Goal: Task Accomplishment & Management: Manage account settings

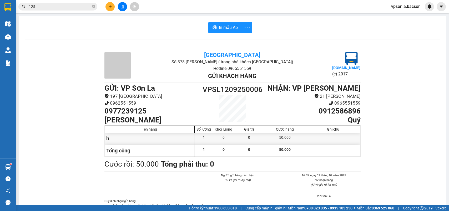
click at [104, 145] on div "Tên hàng Số lượng Khối lượng Giá trị Cước hàng Ghi chú h 1 0 0 50.000 Tổng cộng…" at bounding box center [232, 141] width 256 height 32
click at [327, 123] on h1 "Quý" at bounding box center [312, 120] width 96 height 9
click at [328, 122] on h1 "Quý" at bounding box center [312, 120] width 96 height 9
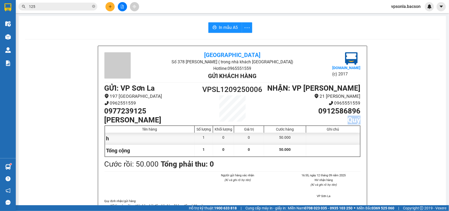
click at [328, 120] on h1 "Quý" at bounding box center [312, 120] width 96 height 9
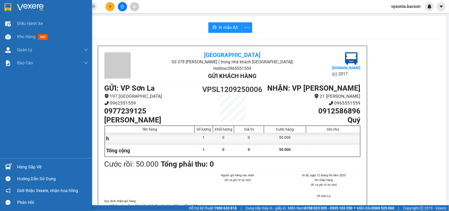
click at [18, 3] on div at bounding box center [46, 8] width 92 height 17
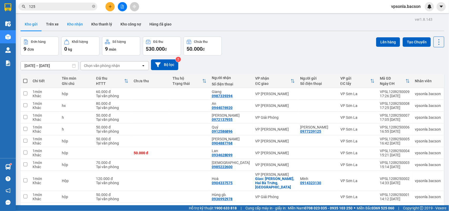
click at [73, 21] on button "Kho nhận" at bounding box center [75, 24] width 24 height 13
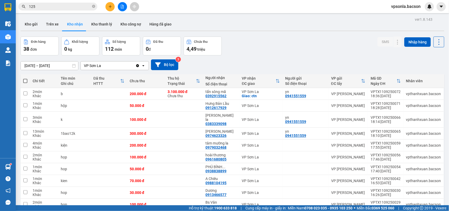
click at [29, 24] on button "Kho gửi" at bounding box center [31, 24] width 21 height 13
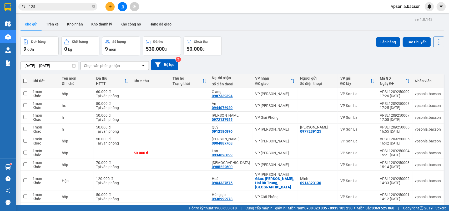
click at [21, 18] on button "Kho gửi" at bounding box center [31, 24] width 21 height 13
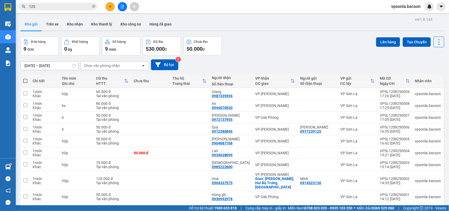
click at [21, 18] on button "Kho gửi" at bounding box center [31, 24] width 21 height 13
click at [18, 8] on div "125" at bounding box center [51, 7] width 103 height 8
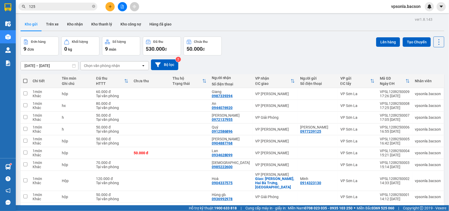
drag, startPoint x: 18, startPoint y: 8, endPoint x: 21, endPoint y: 1, distance: 7.6
click at [21, 1] on div "Kết quả tìm kiếm ( 7635 ) Bộ lọc Mã ĐH Trạng thái Món hàng Thu hộ Tổng cước Chư…" at bounding box center [224, 6] width 449 height 13
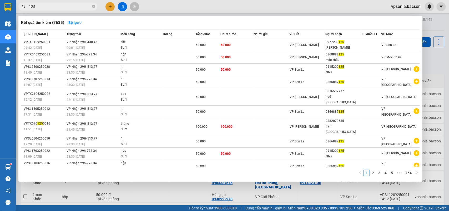
click at [52, 7] on input "125" at bounding box center [60, 7] width 62 height 6
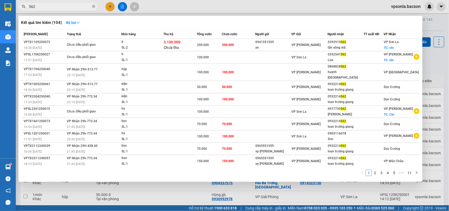
type input "562"
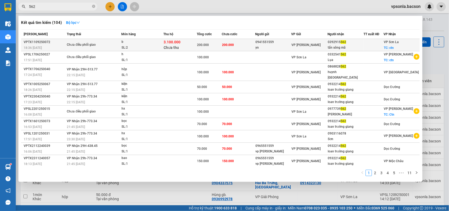
click at [190, 46] on div "3.100.000 Chưa thu" at bounding box center [180, 44] width 33 height 11
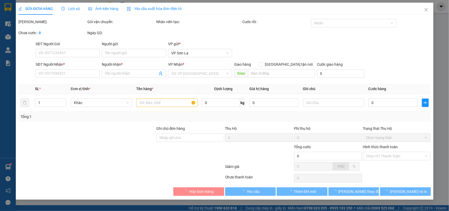
type input "0941551559"
type input "yn"
type input "0392915562"
type input "tấn sông mã"
checkbox input "true"
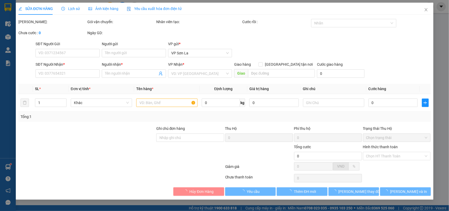
type input "ctn"
type input "thu hộ chừ cước xe"
type input "200.000"
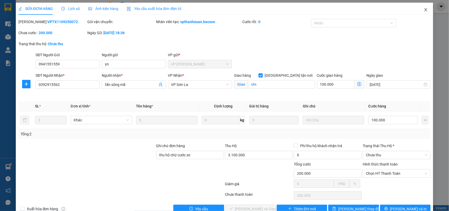
click at [424, 8] on icon "close" at bounding box center [426, 10] width 4 height 4
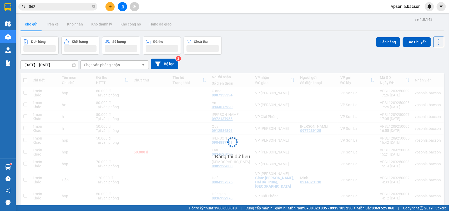
click at [421, 9] on span "vpsonla.bacson" at bounding box center [406, 6] width 38 height 7
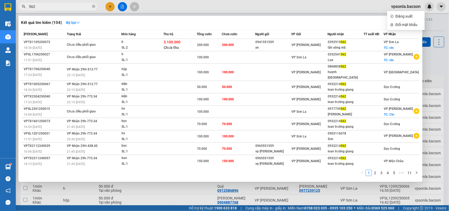
click at [82, 8] on input "562" at bounding box center [60, 7] width 62 height 6
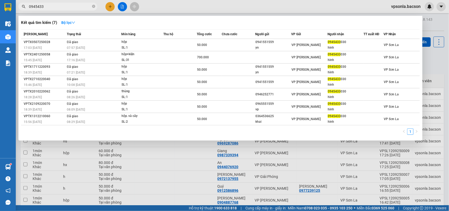
type input "0945433"
click at [437, 58] on div at bounding box center [224, 105] width 449 height 211
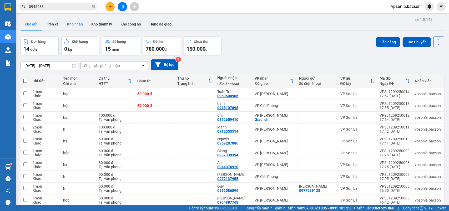
click at [77, 24] on button "Kho nhận" at bounding box center [75, 24] width 24 height 13
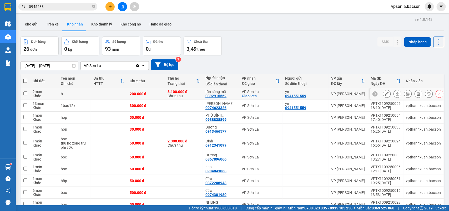
click at [385, 93] on icon at bounding box center [387, 94] width 4 height 4
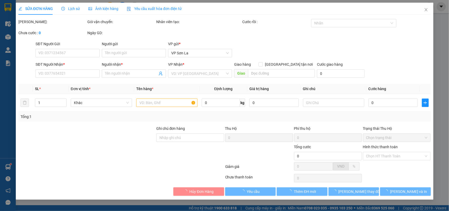
type input "0941551559"
type input "yn"
type input "0392915562"
type input "tấn sông mã"
checkbox input "true"
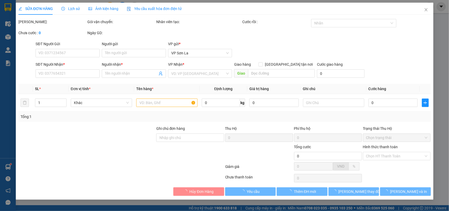
type input "ctn"
type input "thu hộ chừ cước xe"
type input "200.000"
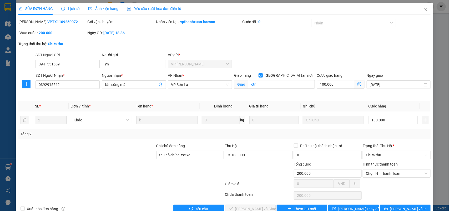
click at [285, 72] on form "SĐT Người Gửi 0941551559 0941551559 Người gửi yn VP gửi * VP [PERSON_NAME] Ngườ…" at bounding box center [224, 74] width 413 height 45
click at [262, 77] on input "[GEOGRAPHIC_DATA] tận nơi" at bounding box center [261, 75] width 4 height 4
checkbox input "false"
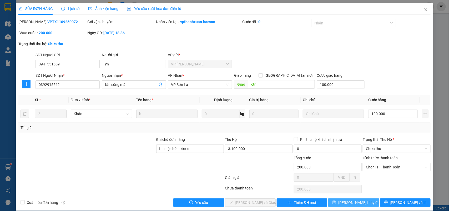
click at [355, 207] on button "[PERSON_NAME] thay đổi" at bounding box center [353, 203] width 51 height 8
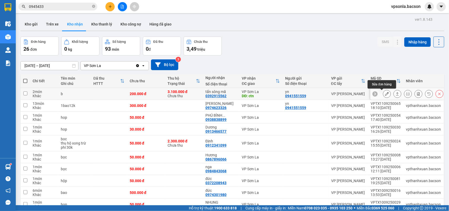
click at [385, 94] on button at bounding box center [386, 93] width 7 height 9
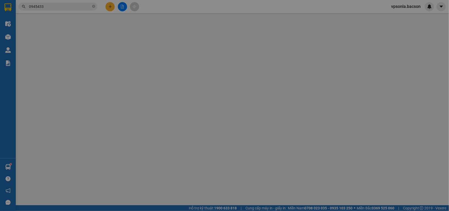
type input "0941551559"
type input "yn"
type input "0392915562"
type input "tấn sông mã"
type input "ctn"
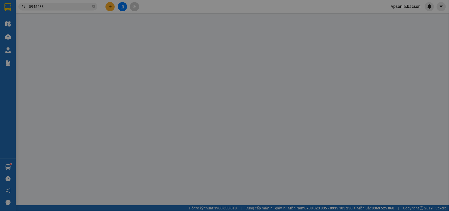
type input "100.000"
type input "thu hộ chừ cước xe"
type input "200.000"
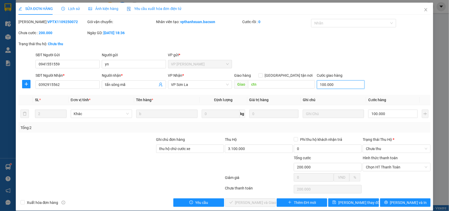
click at [322, 84] on input "100.000" at bounding box center [341, 85] width 48 height 8
type input "0"
type input "100.000"
type input "0"
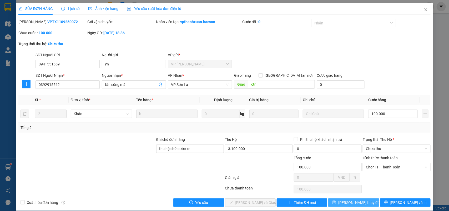
click at [357, 203] on span "[PERSON_NAME] thay đổi" at bounding box center [359, 203] width 42 height 6
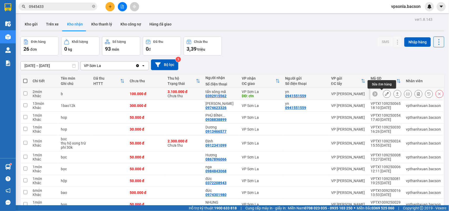
click at [385, 94] on icon at bounding box center [387, 94] width 4 height 4
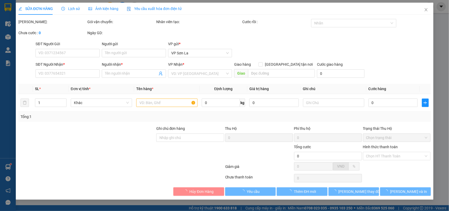
type input "0941551559"
type input "yn"
type input "0392915562"
type input "tấn sông mã"
type input "ctn"
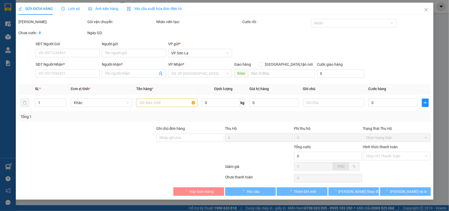
type input "thu hộ chừ cước xe"
type input "100.000"
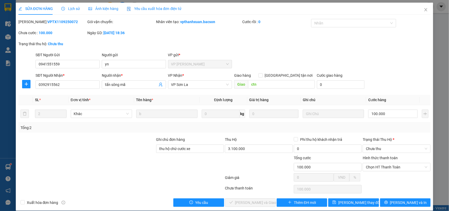
click at [375, 153] on div "Trạng thái Thu Hộ * Chưa thu" at bounding box center [397, 146] width 68 height 18
click at [375, 150] on span "Chưa thu" at bounding box center [397, 149] width 62 height 8
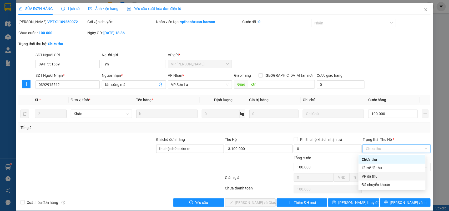
click at [368, 175] on div "VP đã thu" at bounding box center [392, 177] width 61 height 6
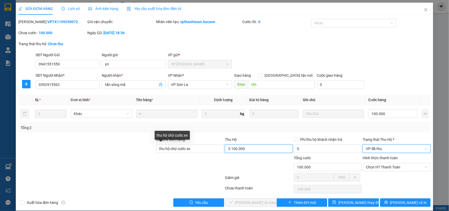
click at [234, 149] on input "3.100.000" at bounding box center [259, 149] width 68 height 8
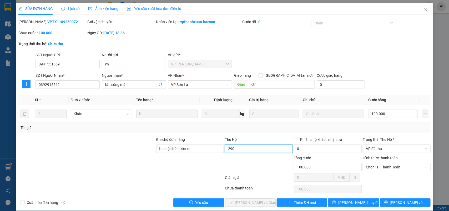
click at [241, 145] on input "290" at bounding box center [259, 149] width 68 height 8
click at [370, 168] on span "Chọn HT Thanh Toán" at bounding box center [397, 167] width 62 height 8
type input "0"
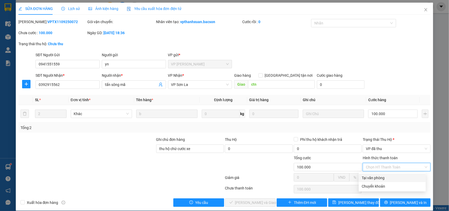
click at [371, 179] on div "Tại văn phòng" at bounding box center [392, 178] width 61 height 6
type input "0"
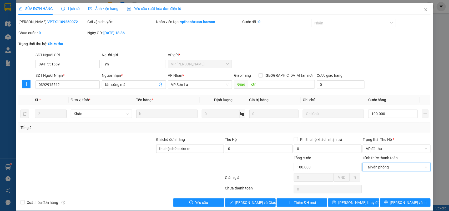
click at [248, 208] on div "SỬA ĐƠN HÀNG Lịch sử Ảnh kiện hàng Yêu cầu xuất hóa đơn điện tử Total Paid Fee …" at bounding box center [225, 107] width 418 height 208
click at [245, 202] on span "[PERSON_NAME] và Giao hàng" at bounding box center [260, 203] width 51 height 6
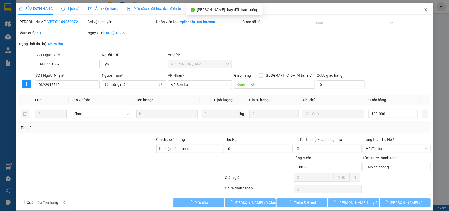
click at [424, 11] on icon "close" at bounding box center [426, 10] width 4 height 4
click at [421, 11] on div "vpsonla.bacson" at bounding box center [410, 6] width 47 height 9
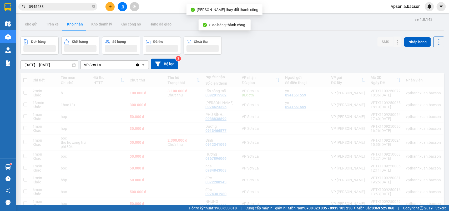
click at [421, 11] on div "vpsonla.bacson" at bounding box center [410, 6] width 47 height 9
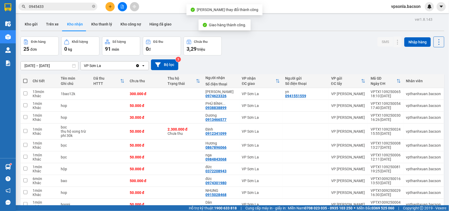
click at [274, 63] on div "[DATE] – [DATE] Press the down arrow key to interact with the calendar and sele…" at bounding box center [233, 64] width 424 height 11
click at [309, 62] on div "[DATE] – [DATE] Press the down arrow key to interact with the calendar and sele…" at bounding box center [233, 64] width 424 height 11
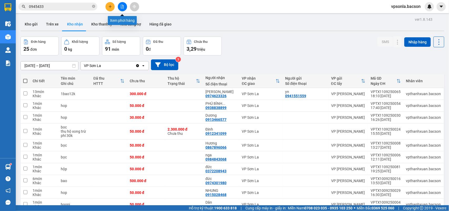
click at [123, 8] on icon "file-add" at bounding box center [122, 7] width 4 height 4
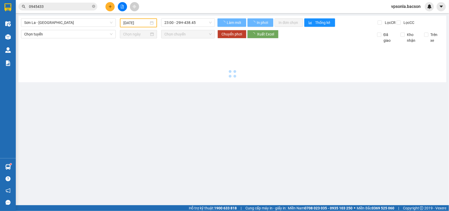
click at [64, 24] on span "Sơn La - [GEOGRAPHIC_DATA]" at bounding box center [68, 23] width 88 height 8
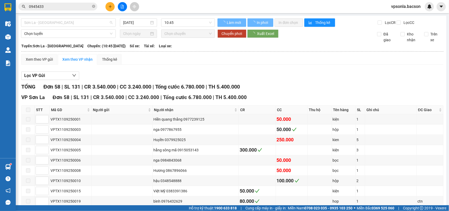
type input "[DATE]"
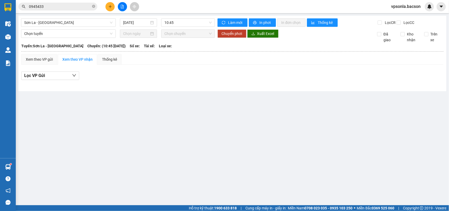
click at [228, 86] on div at bounding box center [232, 84] width 422 height 3
click at [172, 25] on span "10:45" at bounding box center [187, 23] width 47 height 8
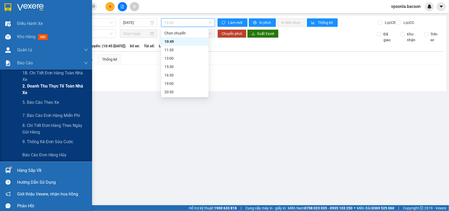
click at [45, 91] on span "2. Doanh thu thực tế toàn nhà xe" at bounding box center [55, 89] width 66 height 13
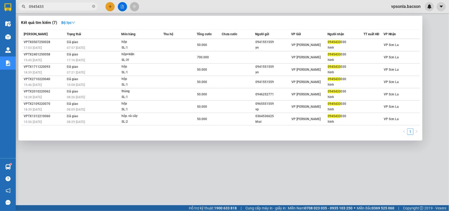
click at [53, 7] on input "0945433" at bounding box center [60, 7] width 62 height 6
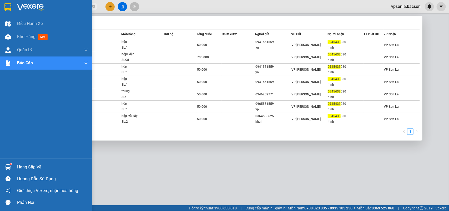
click at [5, 7] on img at bounding box center [7, 7] width 7 height 8
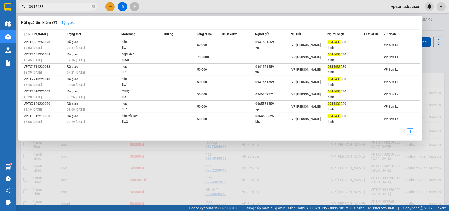
click at [449, 53] on div at bounding box center [224, 105] width 449 height 211
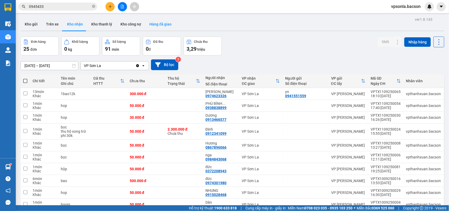
click at [152, 23] on button "Hàng đã giao" at bounding box center [160, 24] width 31 height 13
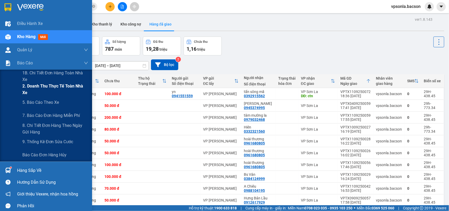
click at [50, 90] on span "2. Doanh thu thực tế toàn nhà xe" at bounding box center [55, 89] width 66 height 13
